Goal: Transaction & Acquisition: Subscribe to service/newsletter

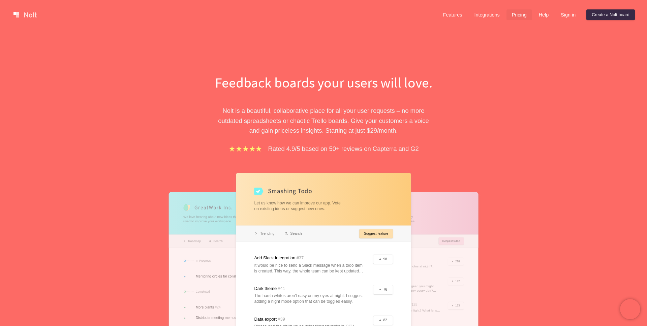
click at [512, 13] on link "Pricing" at bounding box center [519, 14] width 26 height 11
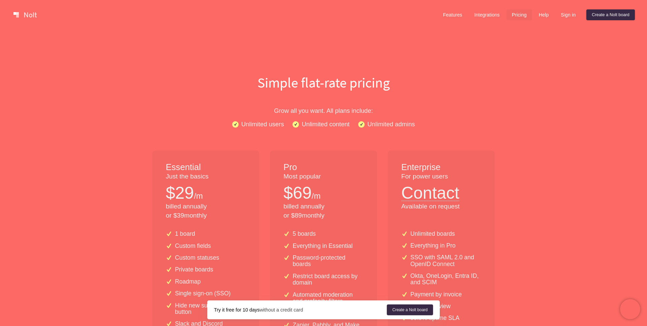
click at [319, 183] on div "$ 69 /m" at bounding box center [323, 193] width 80 height 24
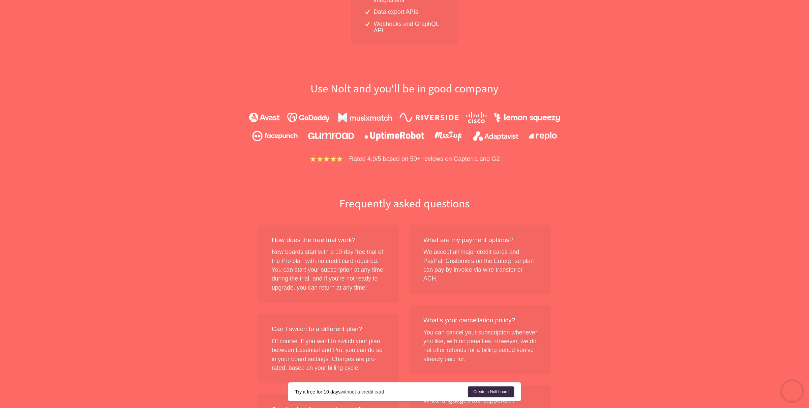
scroll to position [754, 0]
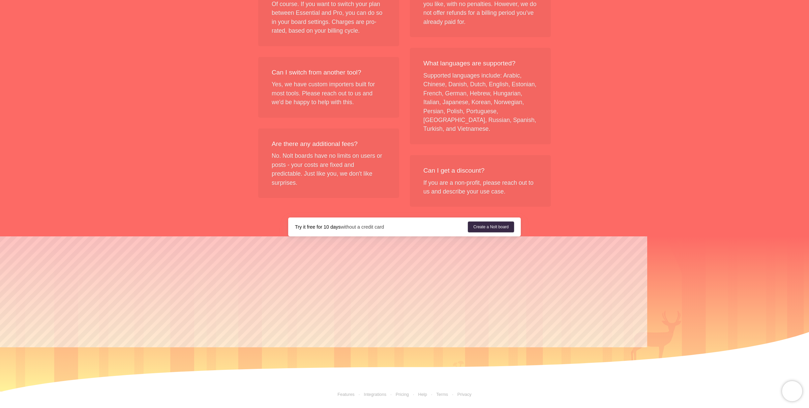
click at [445, 326] on link "Terms" at bounding box center [437, 394] width 21 height 5
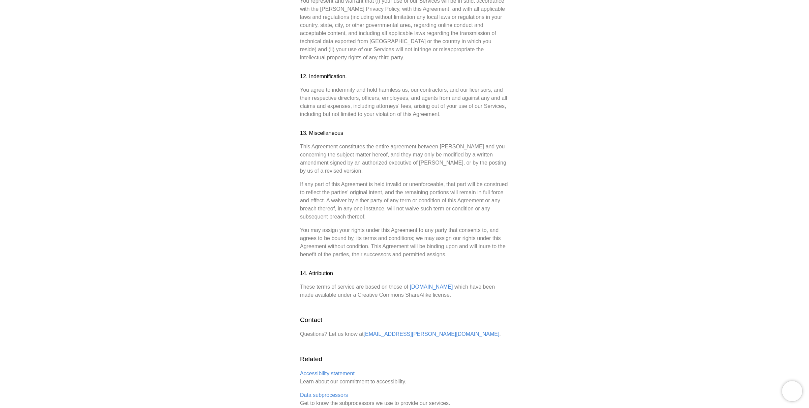
scroll to position [1711, 0]
